Goal: Task Accomplishment & Management: Manage account settings

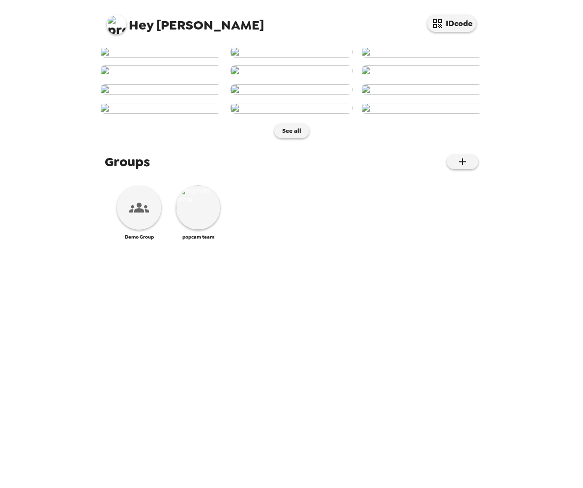
click at [118, 24] on img at bounding box center [117, 25] width 20 height 20
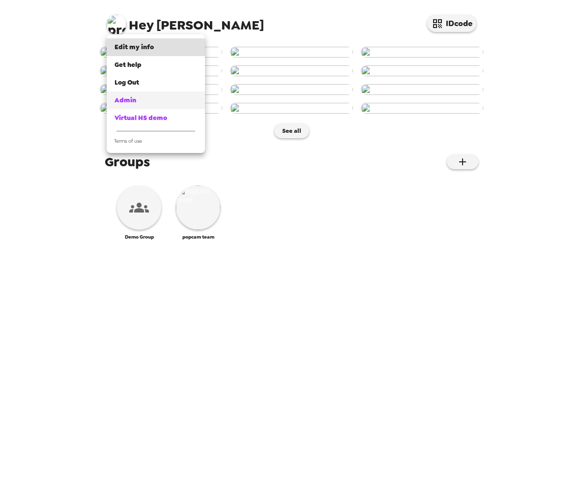
click at [138, 97] on div "Admin" at bounding box center [156, 100] width 83 height 10
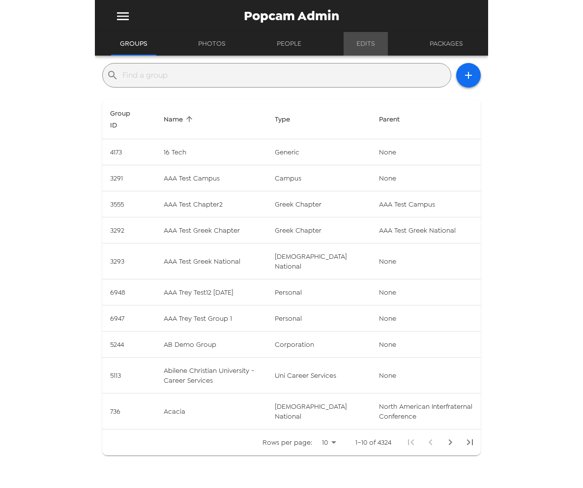
click at [357, 42] on button "Edits" at bounding box center [366, 44] width 44 height 24
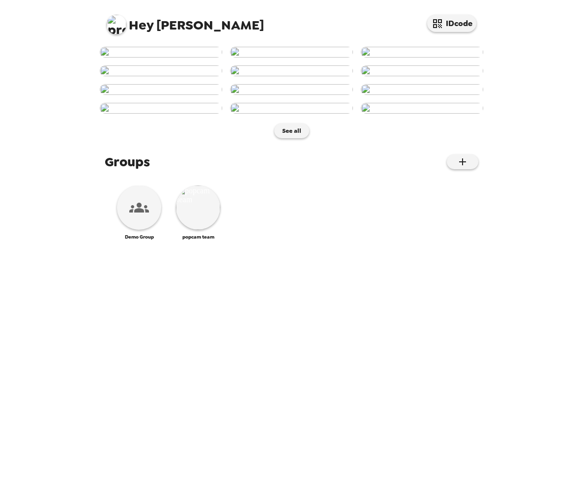
click at [121, 25] on img at bounding box center [117, 25] width 20 height 20
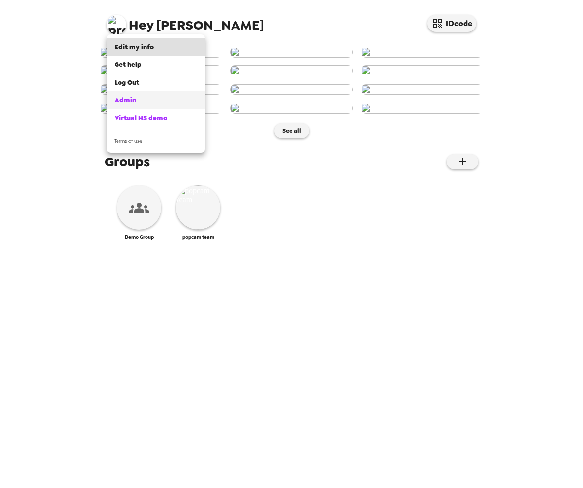
click at [134, 97] on span "Admin" at bounding box center [126, 100] width 22 height 8
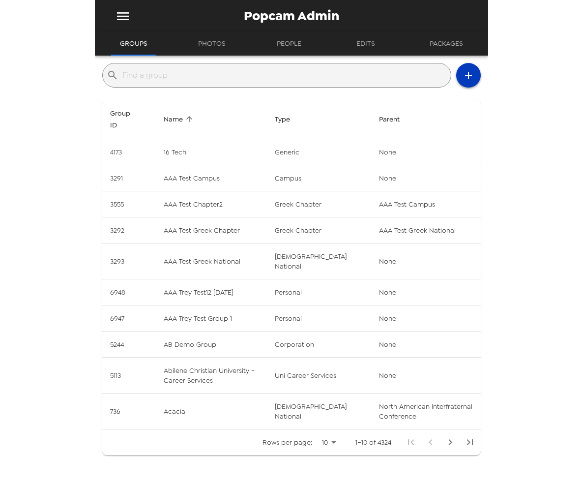
click at [466, 74] on icon "button" at bounding box center [468, 75] width 12 height 12
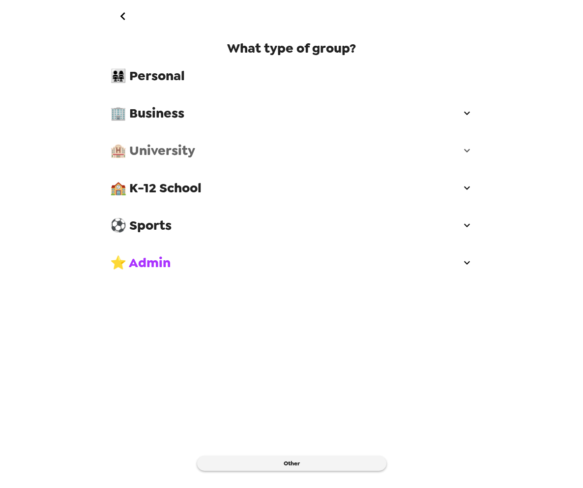
click at [209, 156] on span "🏨 University" at bounding box center [285, 151] width 351 height 18
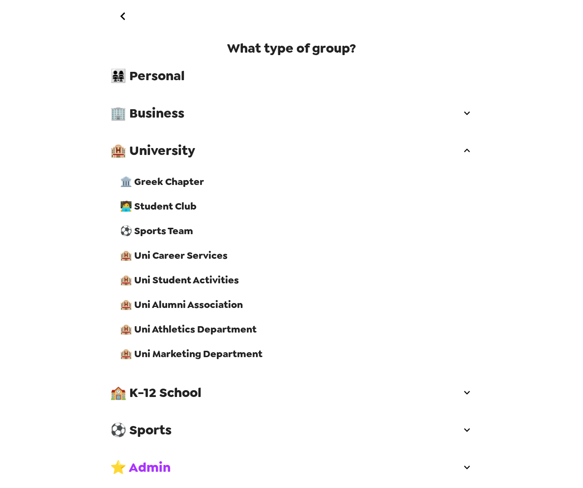
click at [201, 188] on div "🏛️ Greek Chapter" at bounding box center [296, 181] width 369 height 25
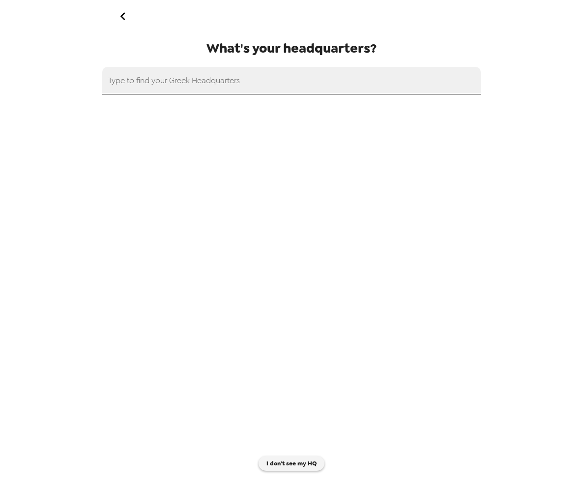
click at [224, 87] on input "text" at bounding box center [291, 81] width 378 height 28
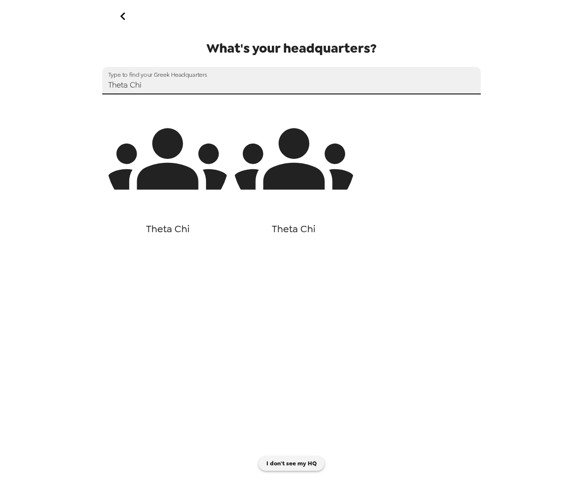
type input "Theta Chi"
click at [187, 168] on icon "button" at bounding box center [167, 158] width 123 height 61
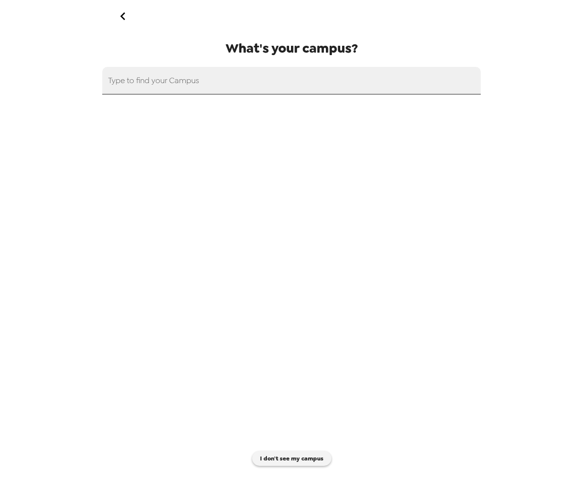
click at [239, 74] on input "text" at bounding box center [291, 81] width 378 height 28
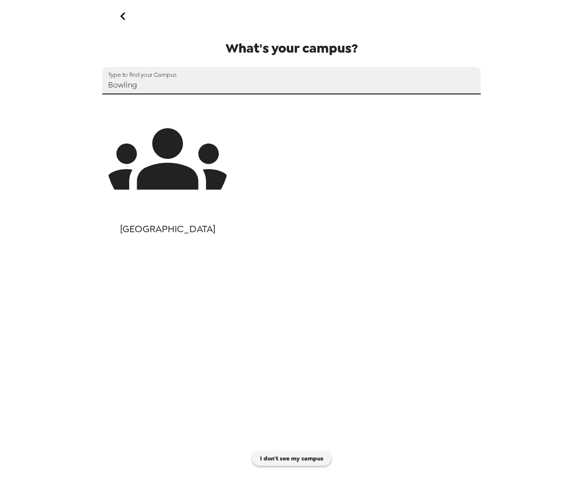
type input "Bowling"
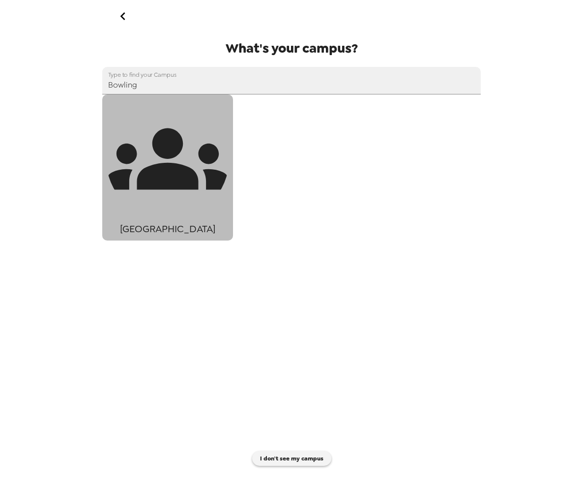
click at [168, 171] on icon "button" at bounding box center [167, 158] width 123 height 61
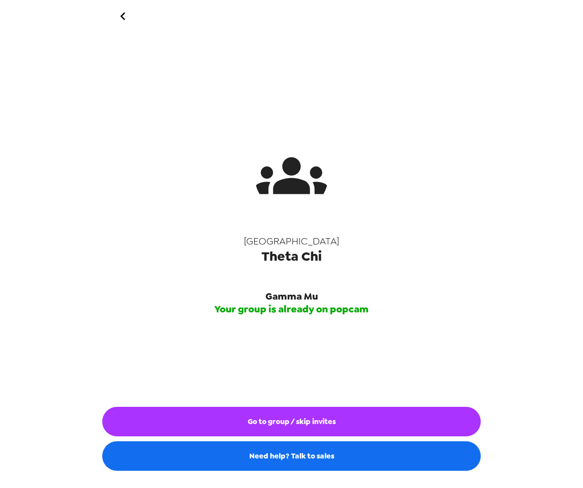
click at [309, 422] on button "Go to group / skip invites" at bounding box center [291, 420] width 378 height 29
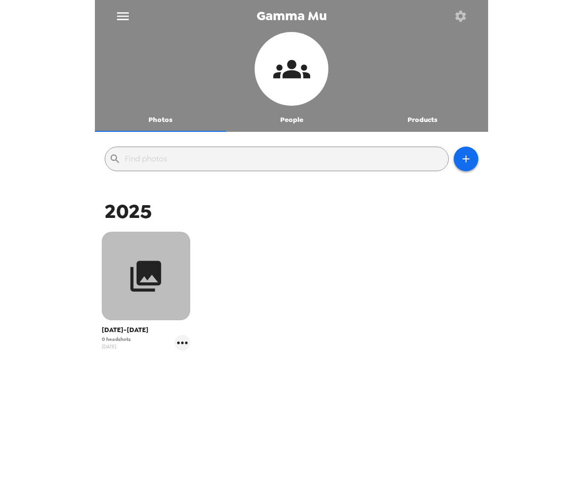
click at [153, 292] on icon "button" at bounding box center [145, 276] width 37 height 37
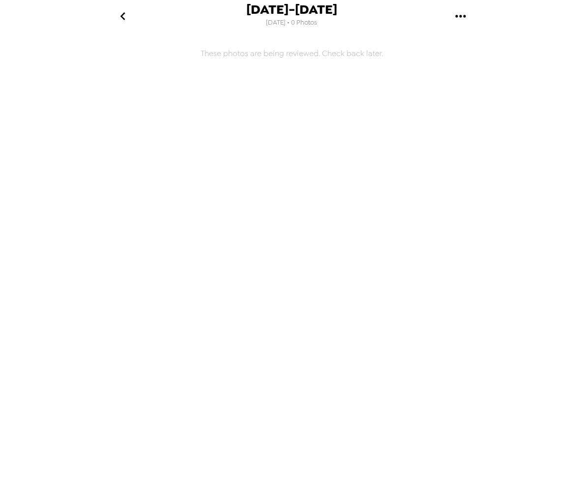
click at [127, 8] on icon "go back" at bounding box center [123, 16] width 16 height 16
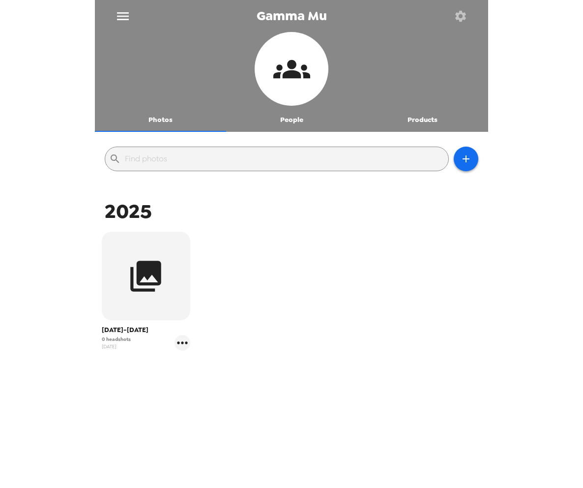
click at [296, 123] on button "People" at bounding box center [291, 120] width 131 height 24
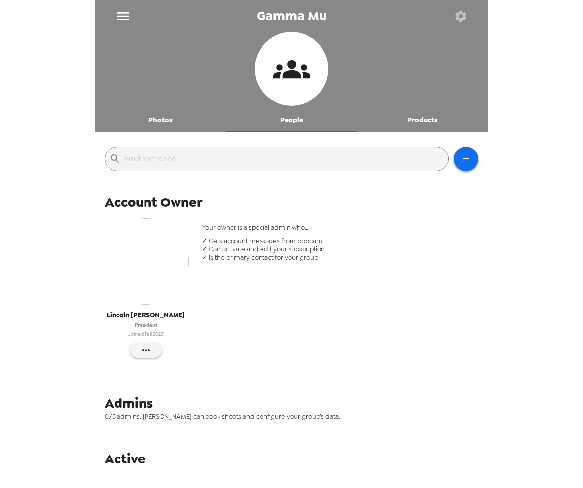
click at [425, 116] on button "Products" at bounding box center [422, 120] width 131 height 24
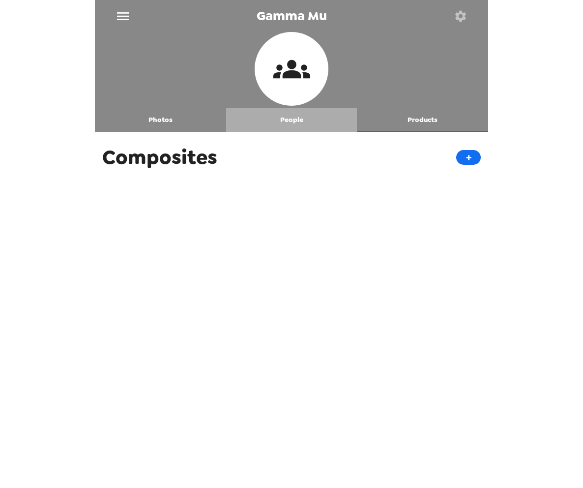
click at [279, 125] on button "People" at bounding box center [291, 120] width 131 height 24
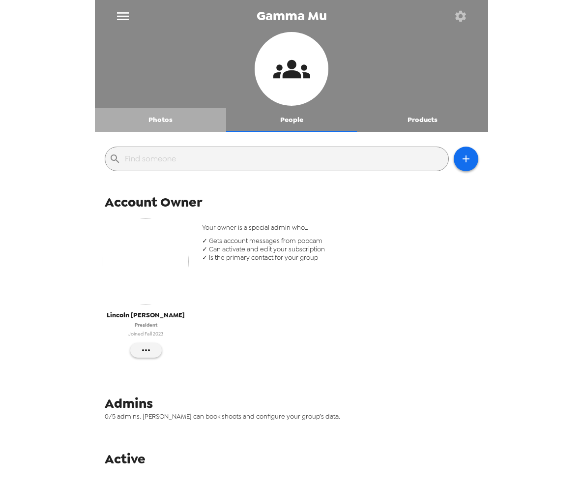
click at [146, 108] on button "Photos" at bounding box center [160, 120] width 131 height 24
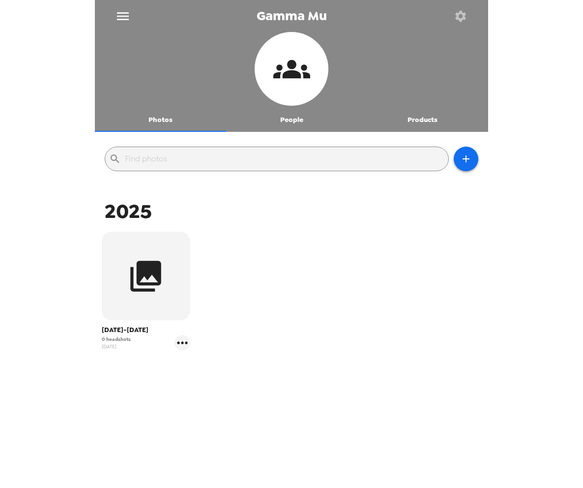
click at [290, 119] on button "People" at bounding box center [291, 120] width 131 height 24
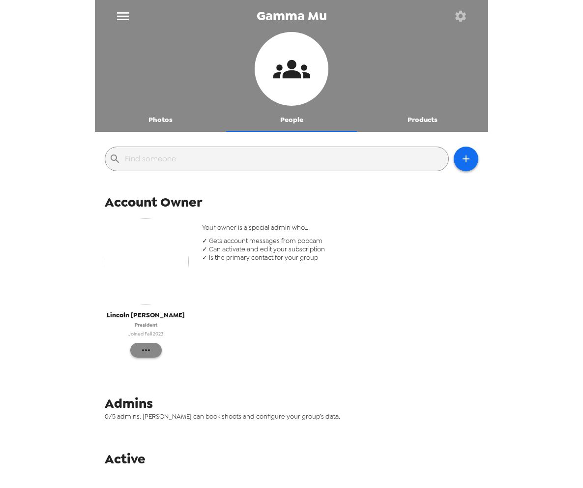
click at [142, 351] on icon "button" at bounding box center [146, 350] width 12 height 12
click at [177, 374] on span "Edit Details" at bounding box center [176, 370] width 40 height 12
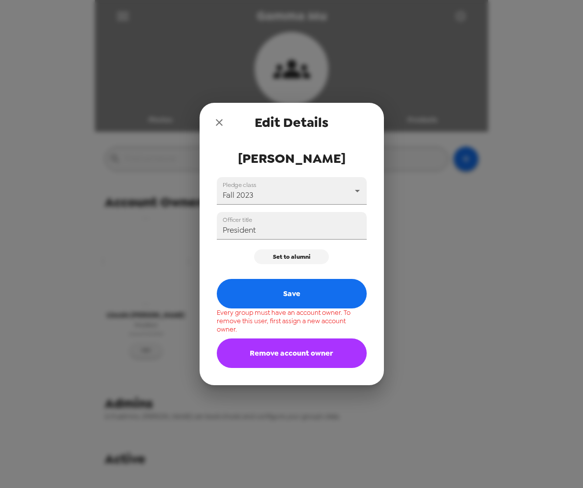
click at [280, 351] on button "Remove account owner" at bounding box center [292, 352] width 150 height 29
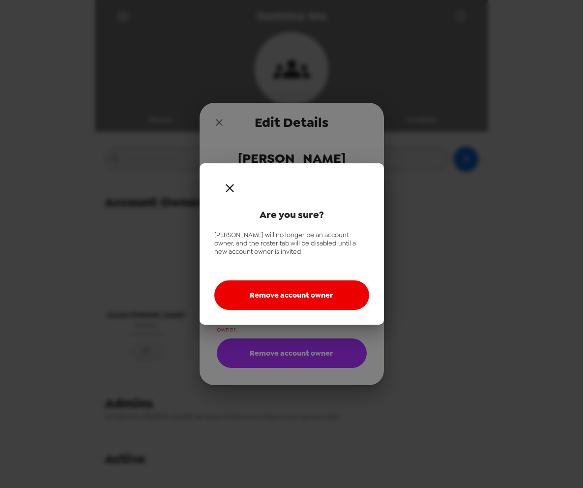
click at [312, 302] on button "Remove account owner" at bounding box center [291, 294] width 155 height 29
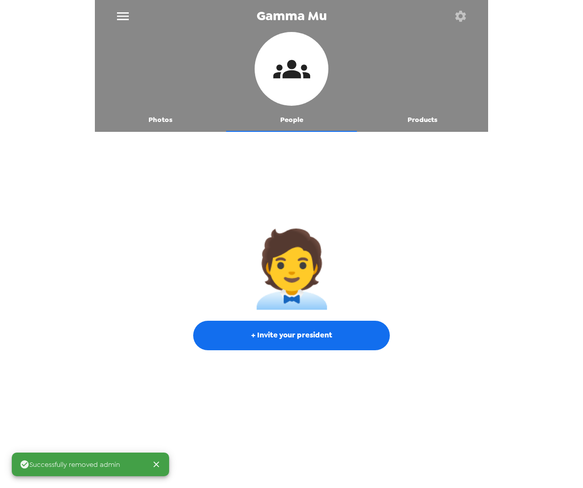
click at [149, 126] on button "Photos" at bounding box center [160, 120] width 131 height 24
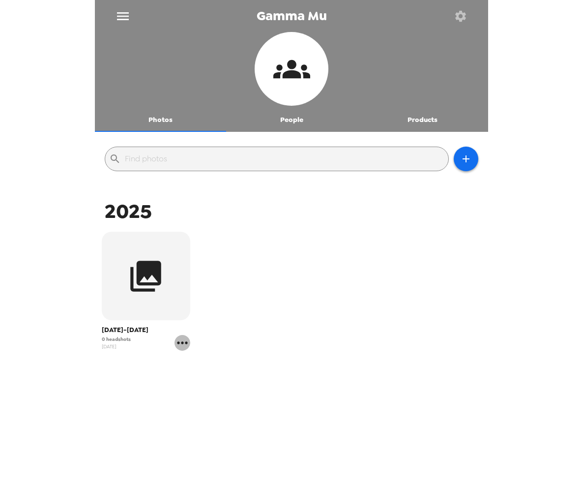
click at [176, 341] on icon "gallery menu" at bounding box center [182, 343] width 16 height 16
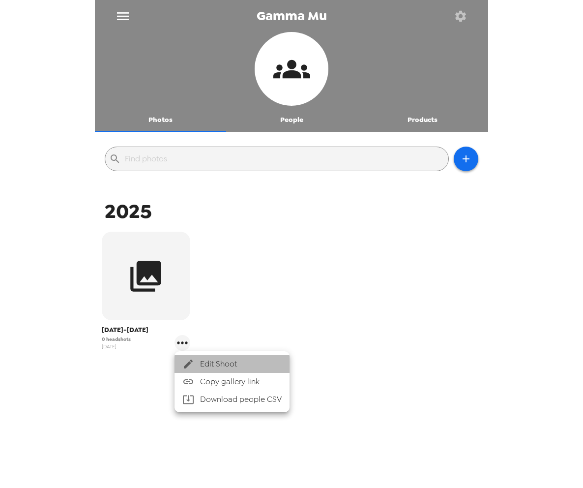
click at [218, 366] on span "Edit Shoot" at bounding box center [241, 364] width 82 height 12
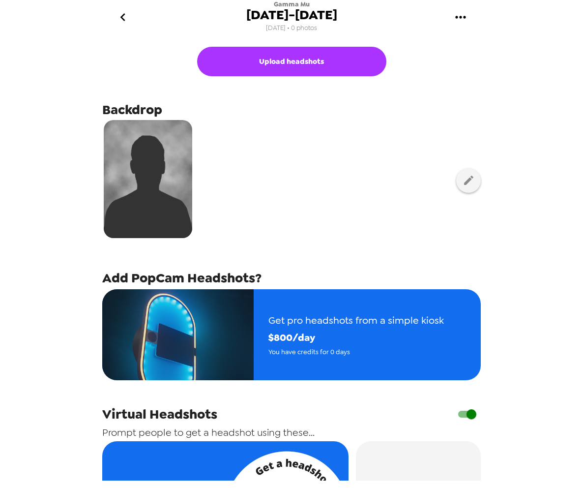
click at [120, 22] on icon "go back" at bounding box center [123, 17] width 16 height 16
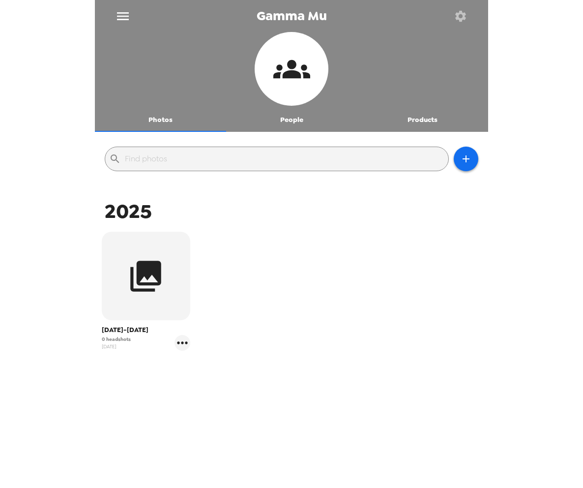
click at [457, 13] on icon "button" at bounding box center [460, 15] width 11 height 11
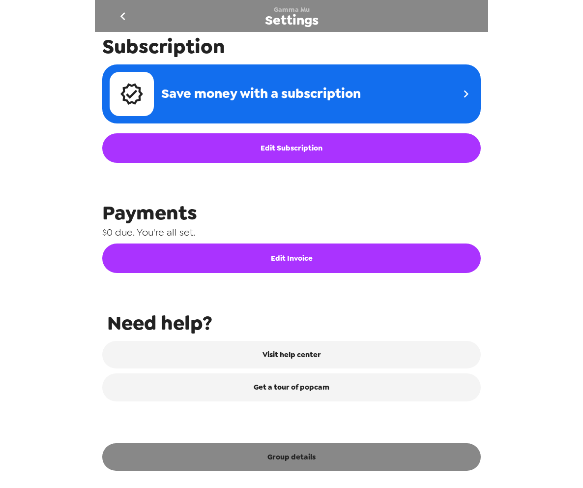
click at [288, 460] on button "Group details" at bounding box center [291, 457] width 378 height 28
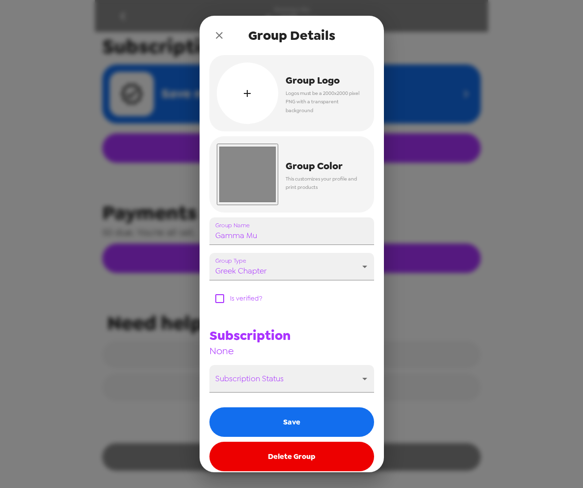
scroll to position [347, 0]
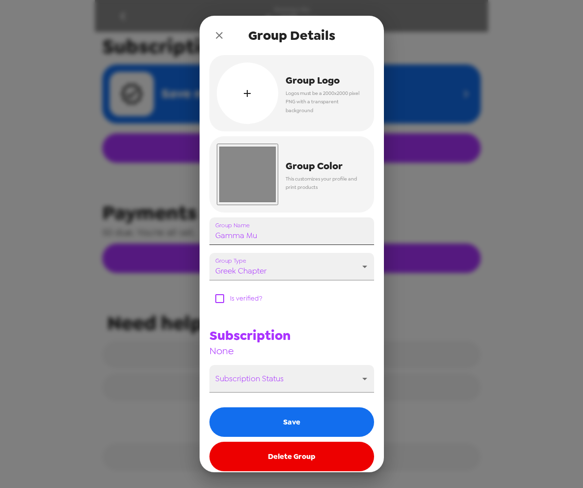
click at [264, 240] on input "Gamma Mu" at bounding box center [291, 231] width 165 height 28
type input "TRASH"
click at [322, 321] on div "Subscription None" at bounding box center [288, 337] width 173 height 38
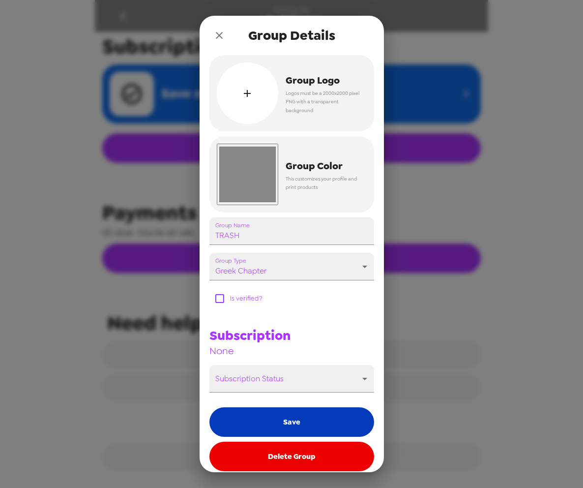
click at [320, 421] on button "Save" at bounding box center [291, 421] width 165 height 29
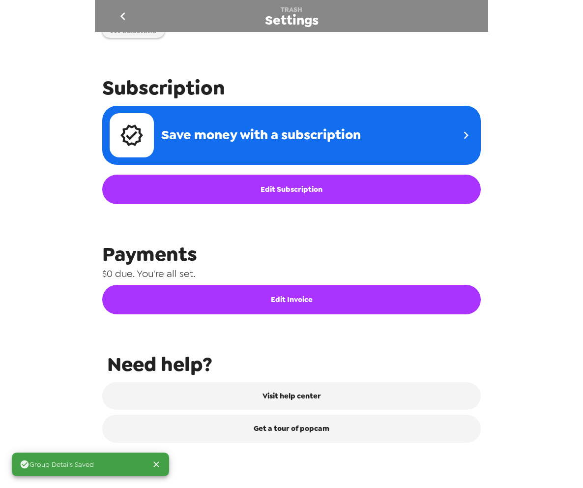
scroll to position [0, 0]
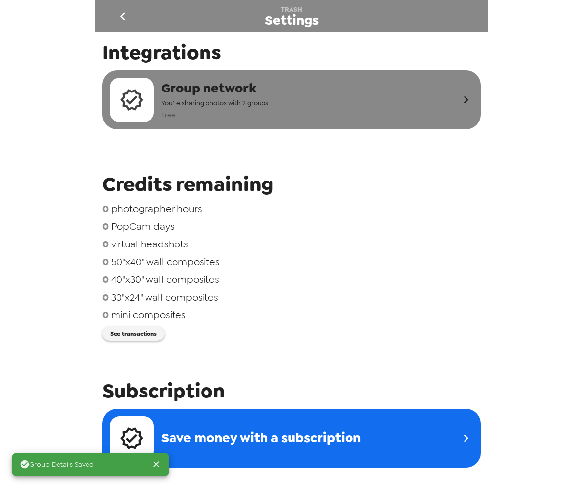
click at [277, 89] on div "Group network You're sharing photos with 2 groups Free" at bounding box center [284, 100] width 349 height 44
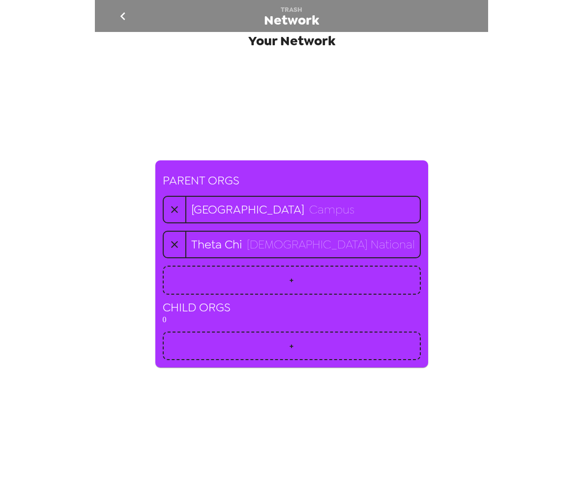
click at [180, 210] on icon "button" at bounding box center [175, 209] width 12 height 12
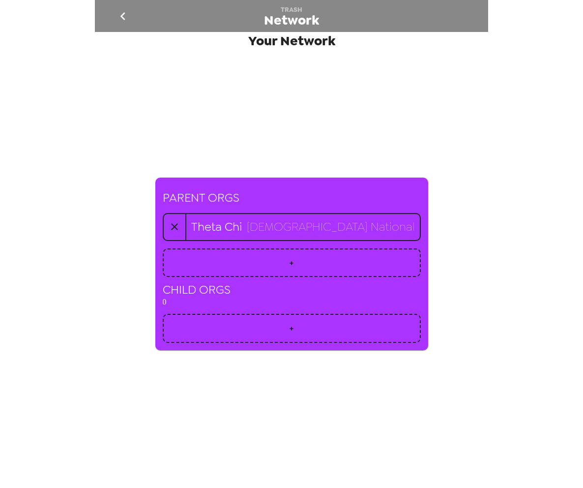
click at [180, 224] on icon "button" at bounding box center [175, 227] width 12 height 12
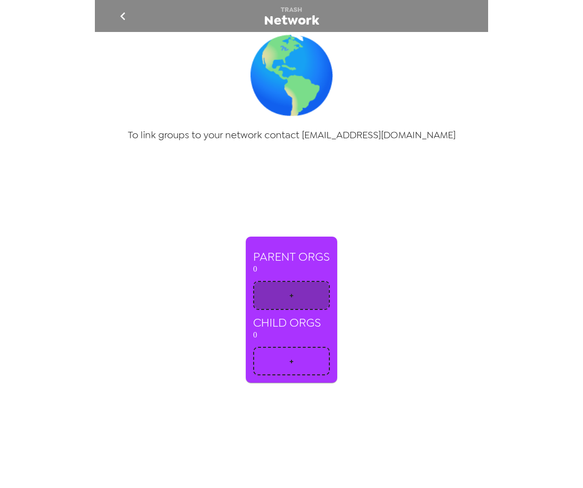
click at [301, 300] on button "+" at bounding box center [291, 295] width 77 height 29
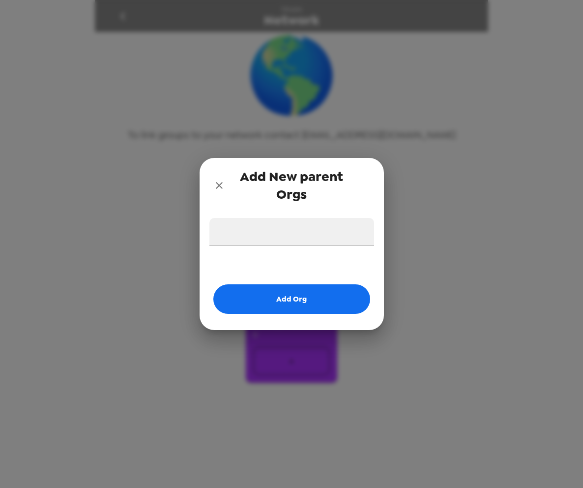
click at [221, 178] on button "close" at bounding box center [219, 185] width 20 height 20
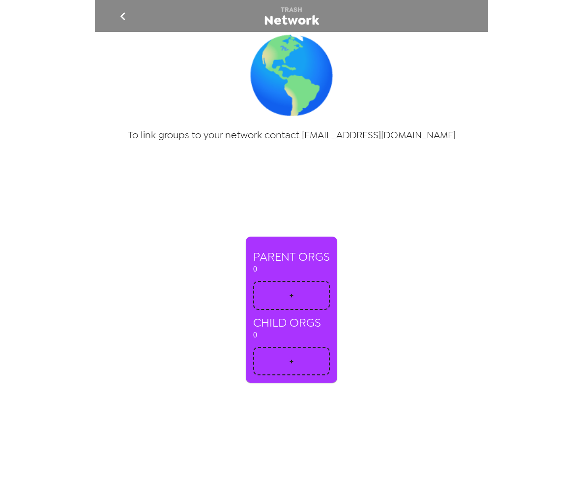
click at [114, 13] on button "go back" at bounding box center [123, 16] width 32 height 32
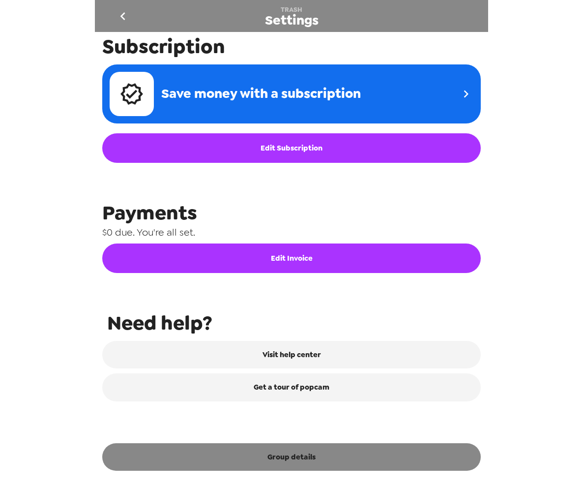
click at [278, 465] on button "Group details" at bounding box center [291, 457] width 378 height 28
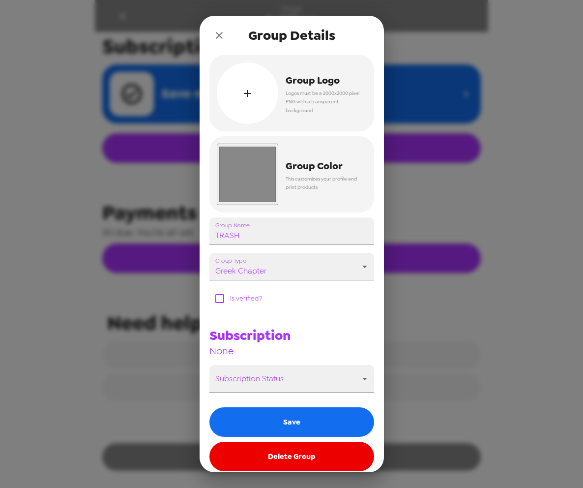
scroll to position [347, 0]
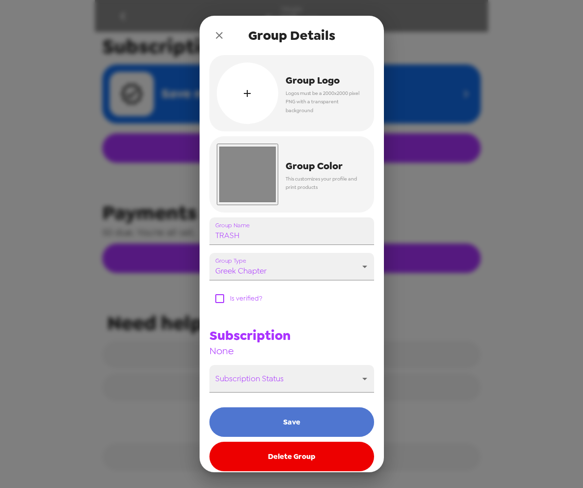
click at [289, 424] on button "Save" at bounding box center [291, 421] width 165 height 29
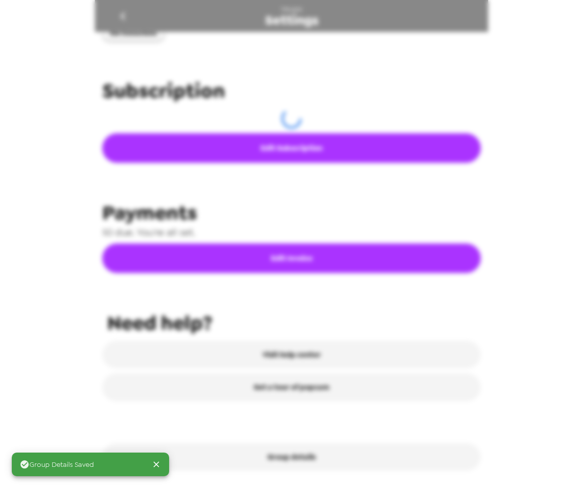
scroll to position [303, 0]
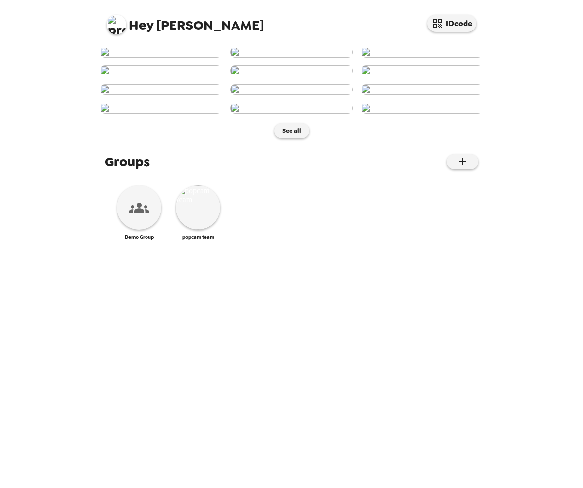
click at [115, 28] on img at bounding box center [117, 25] width 20 height 20
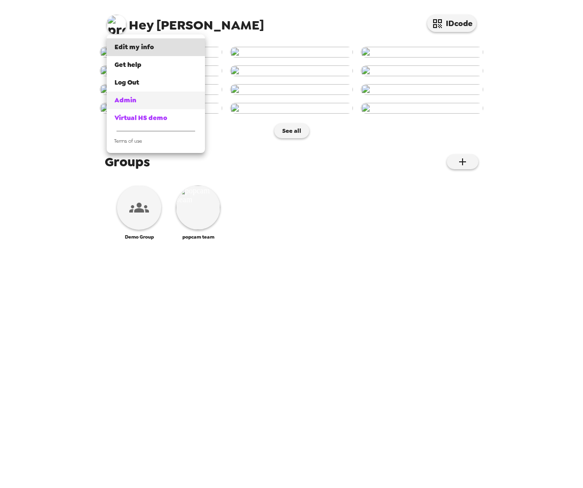
click at [130, 106] on link "Admin" at bounding box center [156, 100] width 98 height 18
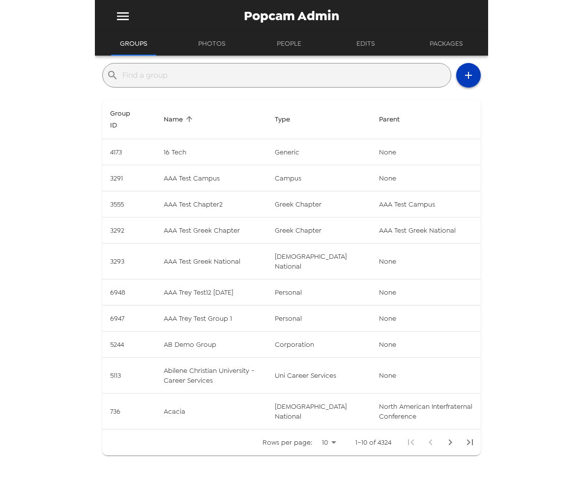
click at [460, 73] on button "button" at bounding box center [468, 75] width 25 height 25
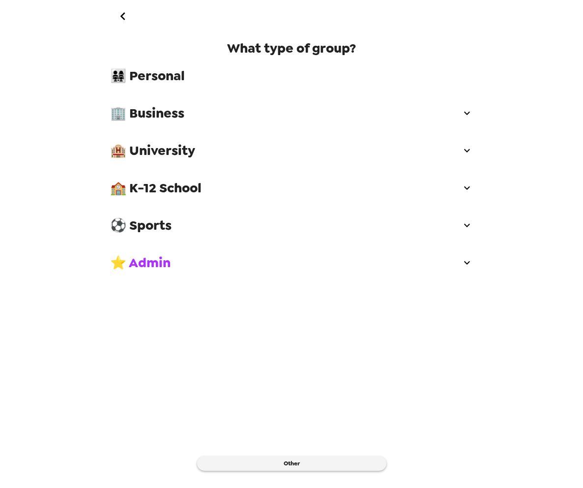
click at [187, 152] on span "🏨 University" at bounding box center [285, 151] width 351 height 18
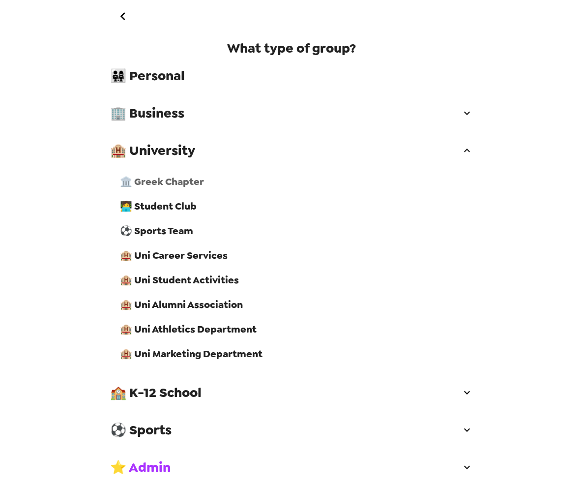
click at [197, 186] on span "🏛️ Greek Chapter" at bounding box center [296, 181] width 353 height 13
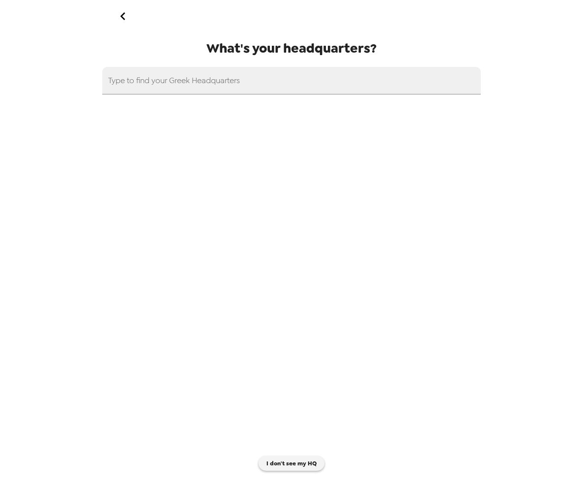
click at [188, 79] on div "Type to find your Greek Headquarters" at bounding box center [291, 81] width 378 height 28
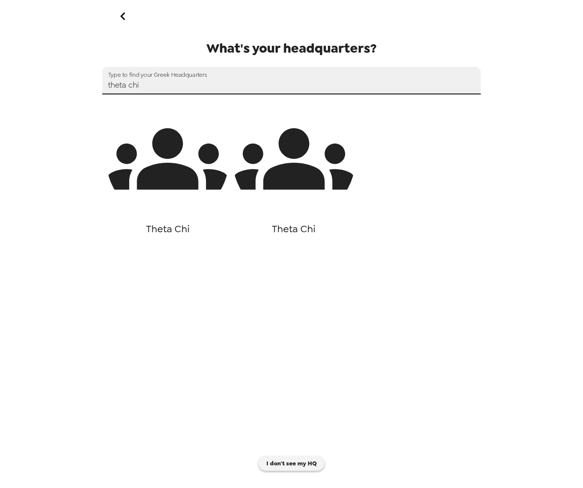
type input "theta chi"
click at [349, 203] on div "button" at bounding box center [293, 158] width 123 height 123
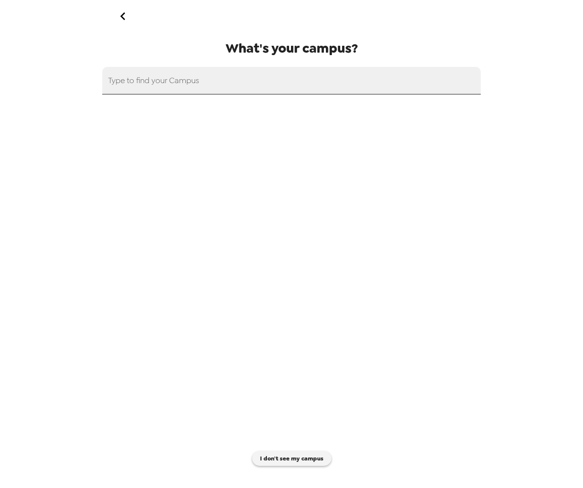
click at [216, 74] on input "text" at bounding box center [291, 81] width 378 height 28
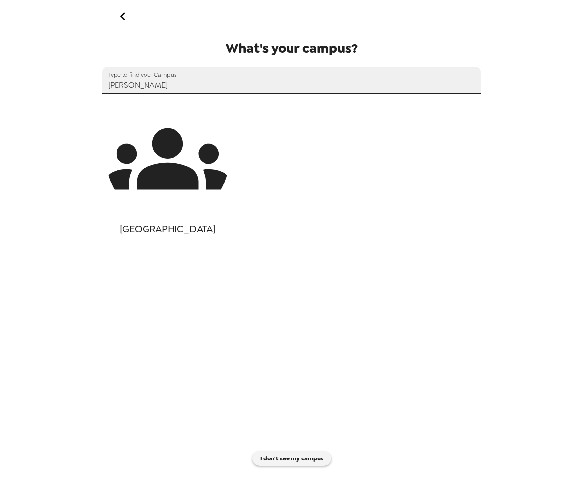
type input "bowlin"
click at [173, 167] on icon "button" at bounding box center [167, 158] width 123 height 61
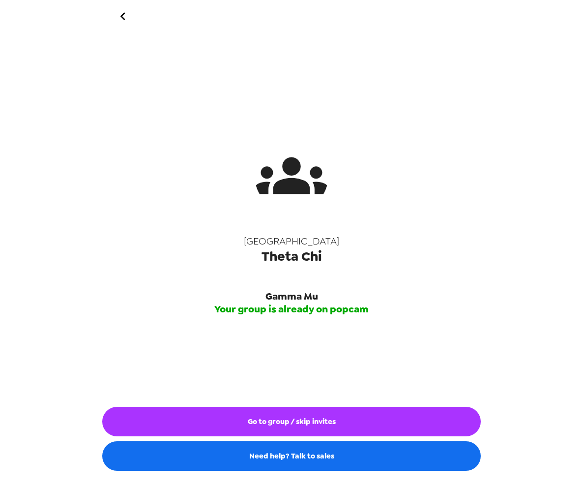
click at [289, 425] on button "Go to group / skip invites" at bounding box center [291, 420] width 378 height 29
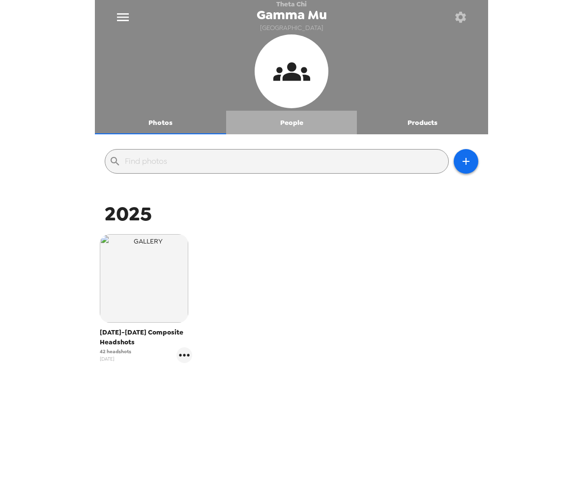
click at [268, 129] on button "People" at bounding box center [291, 123] width 131 height 24
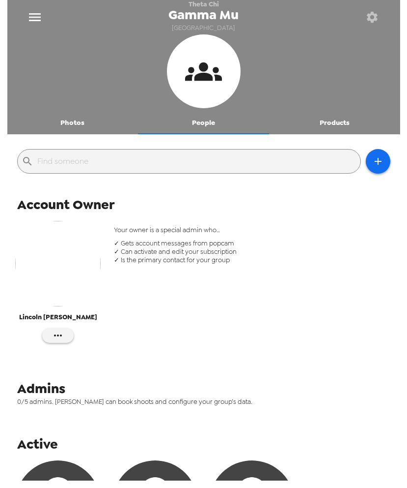
click at [79, 120] on button "Photos" at bounding box center [72, 123] width 131 height 24
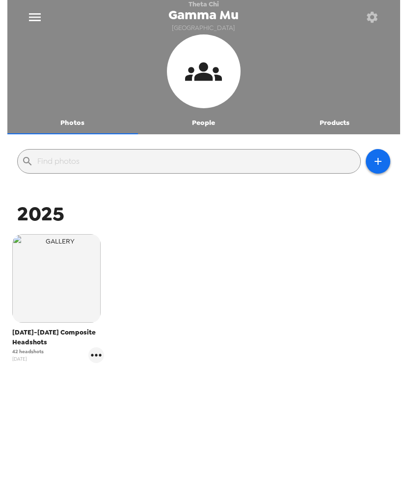
click at [338, 124] on button "Products" at bounding box center [334, 123] width 131 height 24
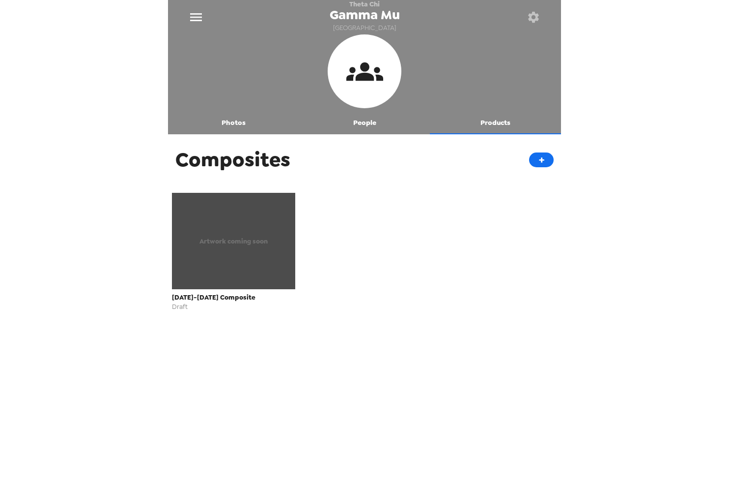
click at [229, 245] on span "Artwork coming soon" at bounding box center [234, 240] width 68 height 11
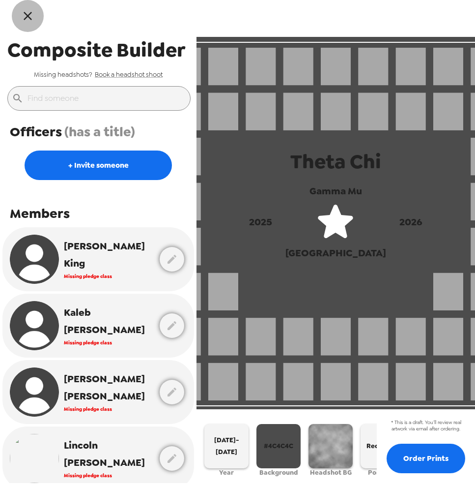
click at [26, 15] on icon "button" at bounding box center [28, 16] width 14 height 14
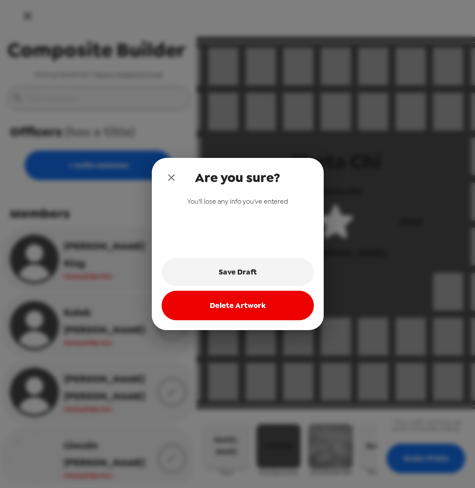
click at [229, 306] on button "Delete Artwork" at bounding box center [238, 304] width 152 height 29
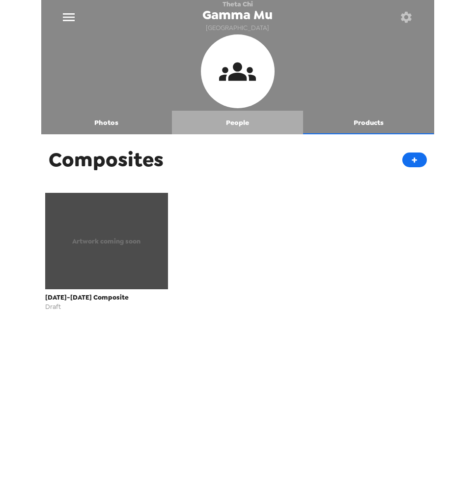
click at [239, 124] on button "People" at bounding box center [237, 123] width 131 height 24
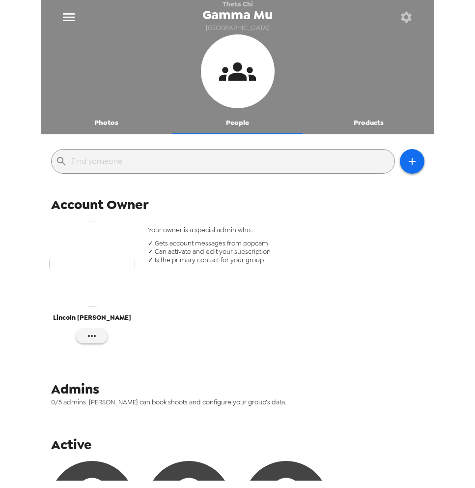
click at [101, 134] on button "Photos" at bounding box center [106, 123] width 131 height 24
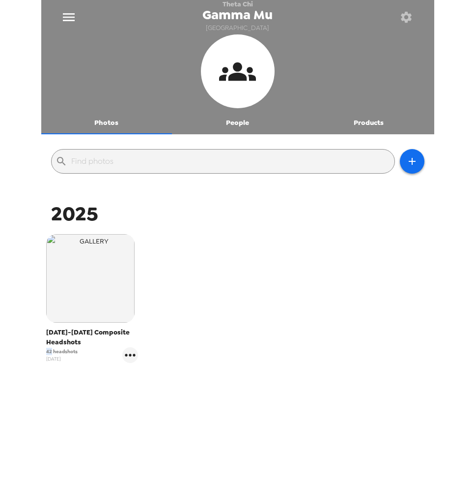
drag, startPoint x: 51, startPoint y: 353, endPoint x: 38, endPoint y: 353, distance: 12.8
click at [38, 353] on div "Theta Chi Gamma Mu Bowling Green State University Photos People Products ​ 2025…" at bounding box center [237, 244] width 475 height 488
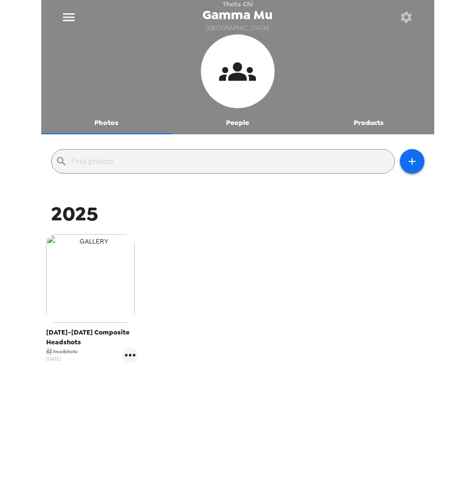
click at [101, 278] on img "button" at bounding box center [90, 278] width 88 height 88
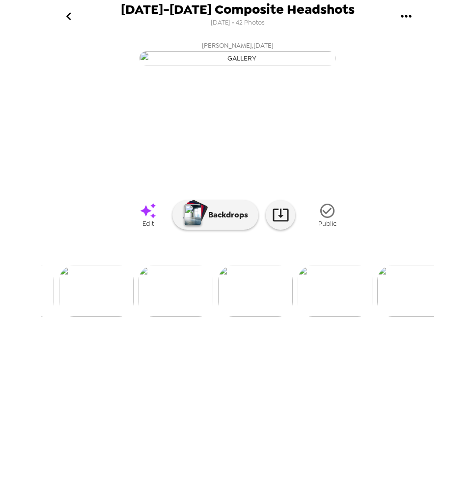
scroll to position [0, 862]
click at [67, 12] on icon "go back" at bounding box center [69, 16] width 16 height 16
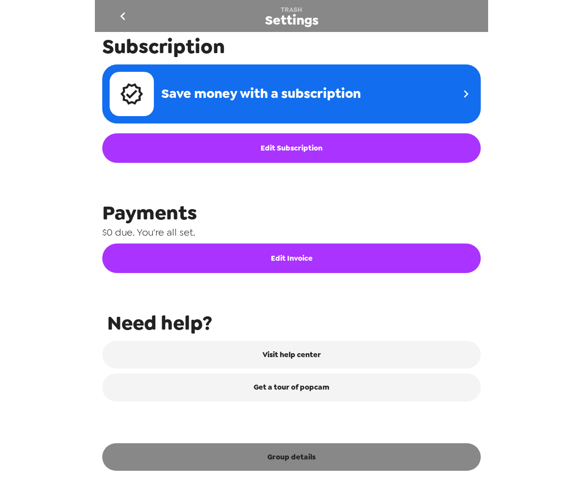
click at [311, 457] on button "Group details" at bounding box center [291, 457] width 378 height 28
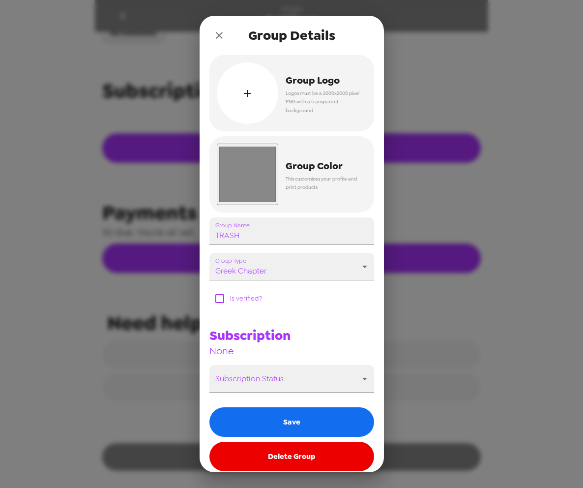
scroll to position [347, 0]
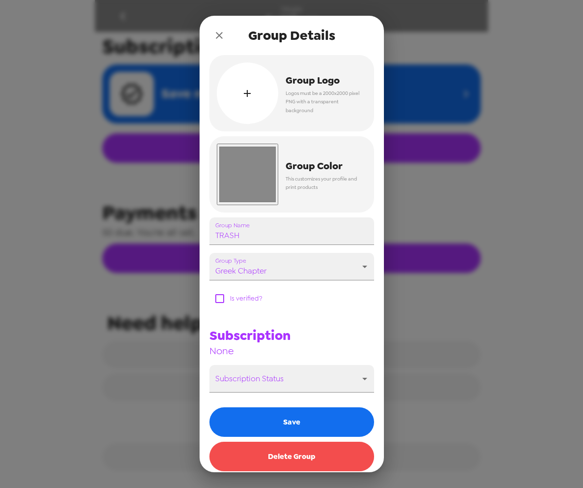
click at [277, 452] on button "Delete Group" at bounding box center [291, 455] width 165 height 29
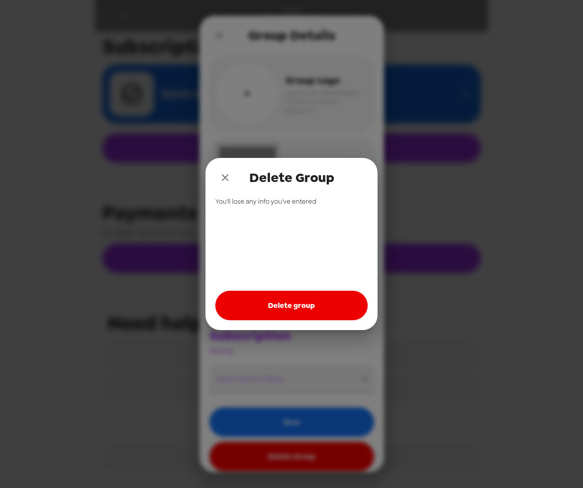
click at [280, 303] on button "Delete group" at bounding box center [291, 304] width 152 height 29
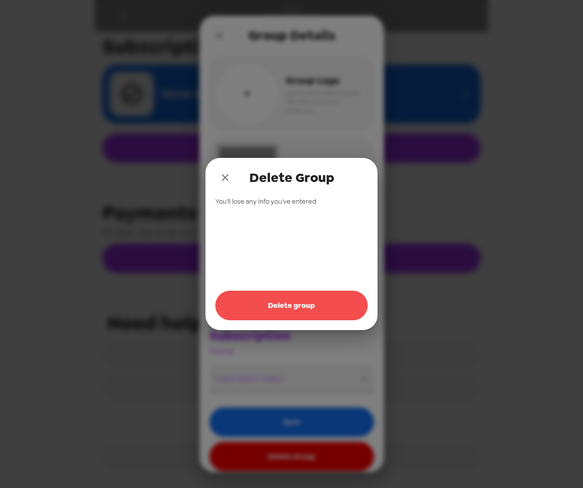
click at [246, 300] on button "Delete group" at bounding box center [291, 304] width 152 height 29
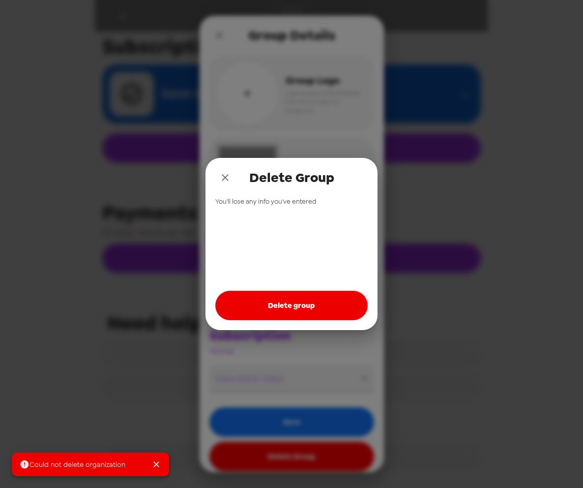
click at [222, 178] on icon "close" at bounding box center [225, 178] width 12 height 12
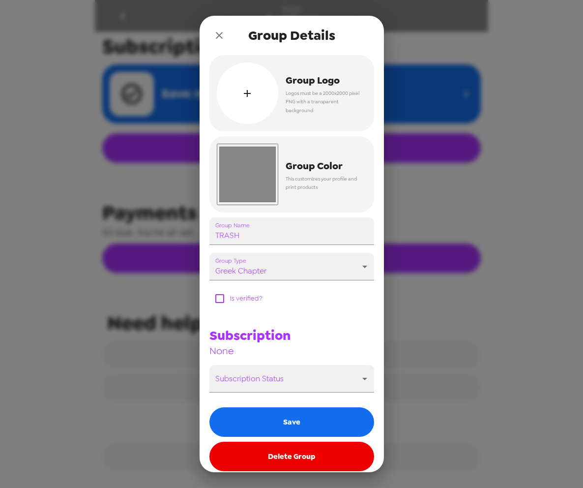
click at [220, 29] on button "close" at bounding box center [219, 36] width 20 height 20
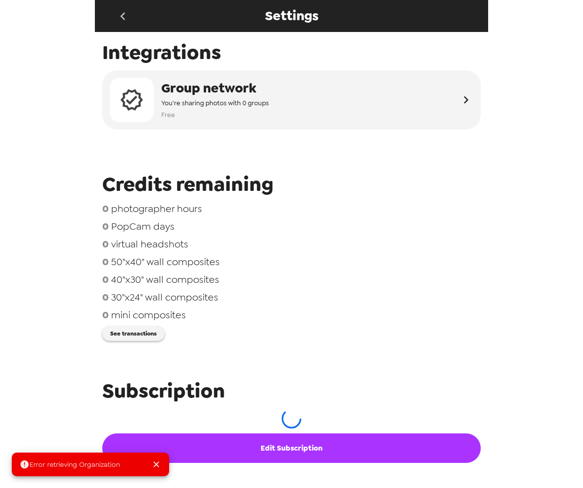
click at [129, 11] on icon "go back" at bounding box center [123, 16] width 16 height 16
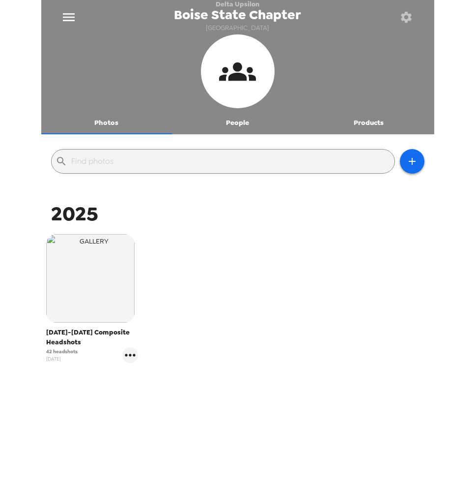
click at [368, 129] on button "Products" at bounding box center [368, 123] width 131 height 24
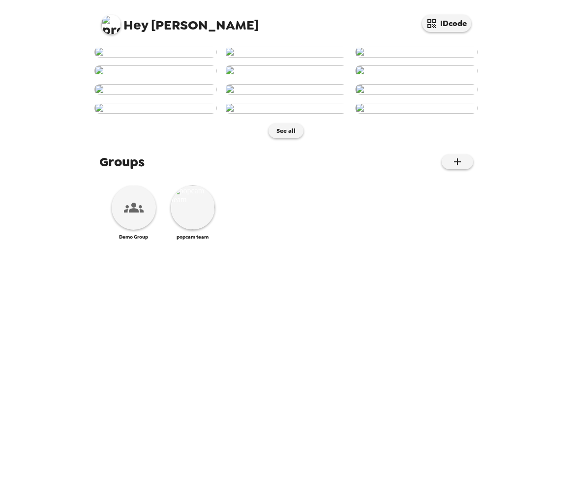
click at [113, 29] on img at bounding box center [111, 25] width 20 height 20
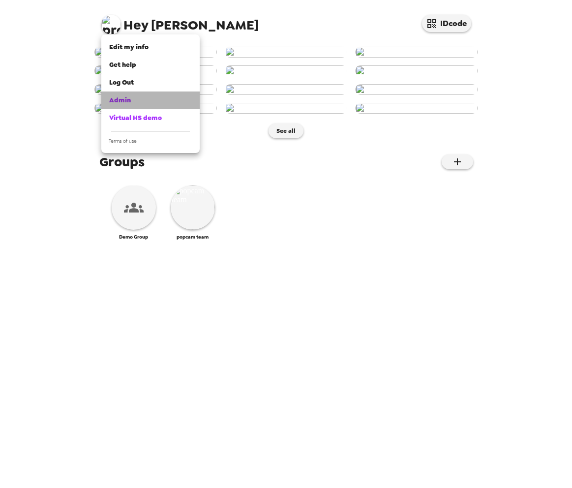
click at [129, 100] on span "Admin" at bounding box center [120, 100] width 22 height 8
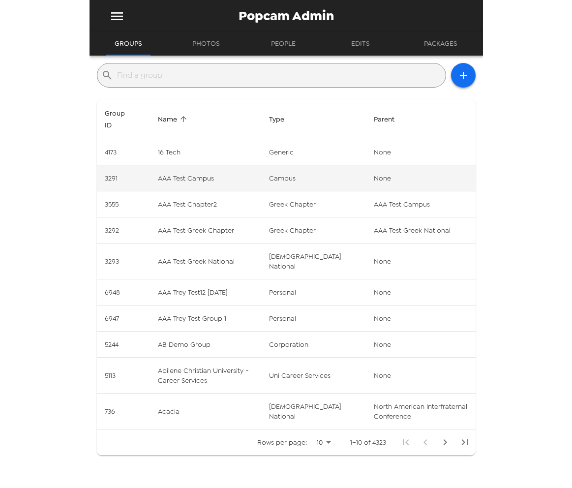
click at [204, 176] on td "AAA Test Campus" at bounding box center [205, 178] width 111 height 26
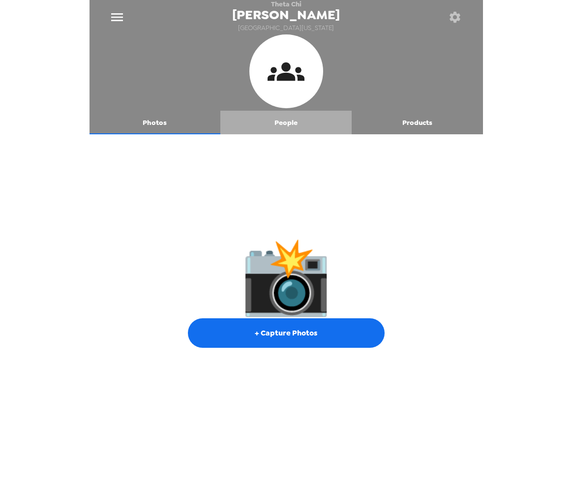
click at [279, 128] on button "People" at bounding box center [285, 123] width 131 height 24
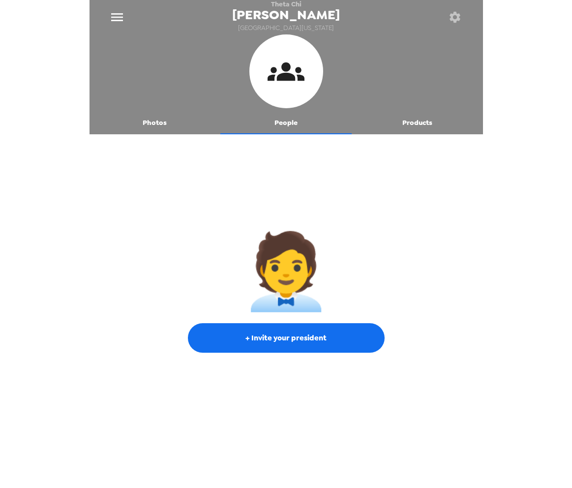
click at [395, 121] on button "Products" at bounding box center [416, 123] width 131 height 24
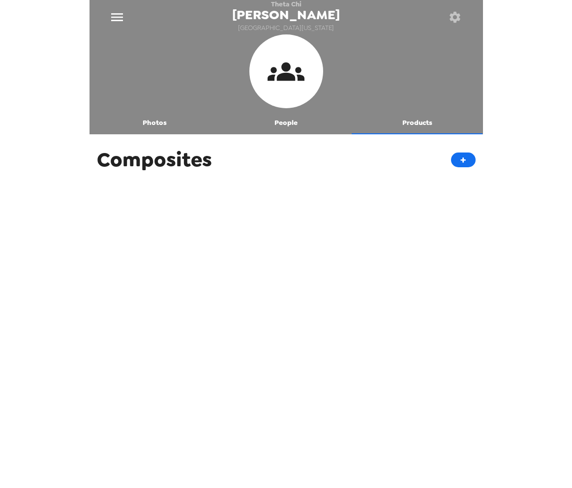
click at [157, 126] on button "Photos" at bounding box center [154, 123] width 131 height 24
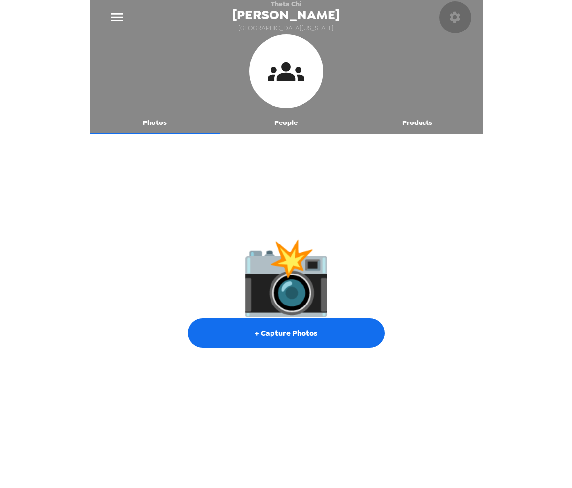
click at [450, 15] on icon "button" at bounding box center [454, 17] width 11 height 11
